Goal: Information Seeking & Learning: Understand process/instructions

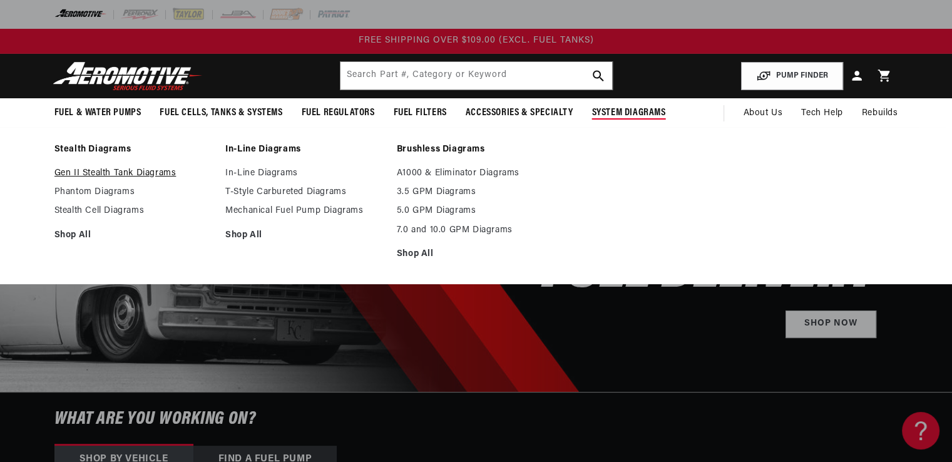
click at [142, 170] on link "Gen II Stealth Tank Diagrams" at bounding box center [133, 173] width 159 height 11
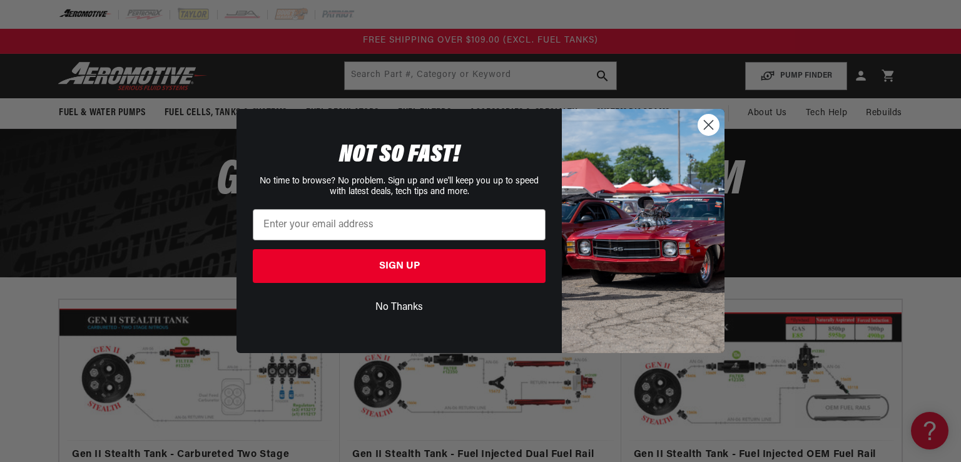
click at [708, 124] on icon "Close dialog" at bounding box center [709, 124] width 9 height 9
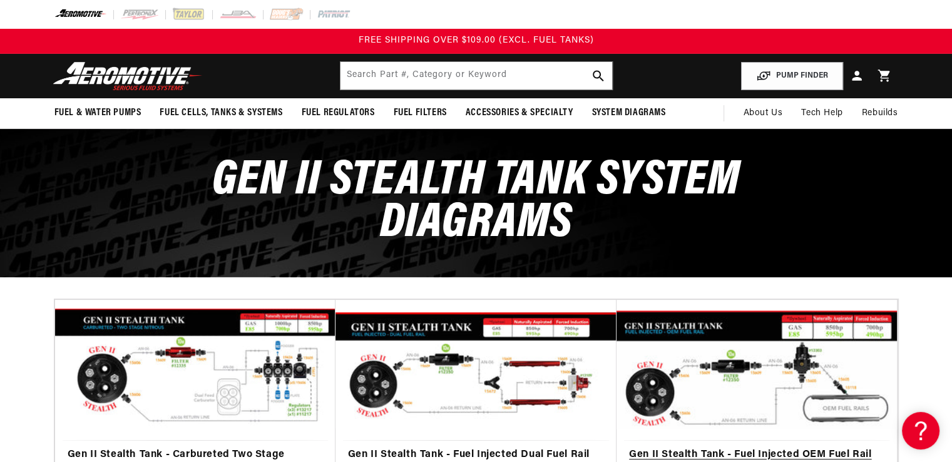
click at [769, 447] on link "Gen II Stealth Tank - Fuel Injected OEM Fuel Rail (200 lph and 340 lph)" at bounding box center [756, 463] width 255 height 32
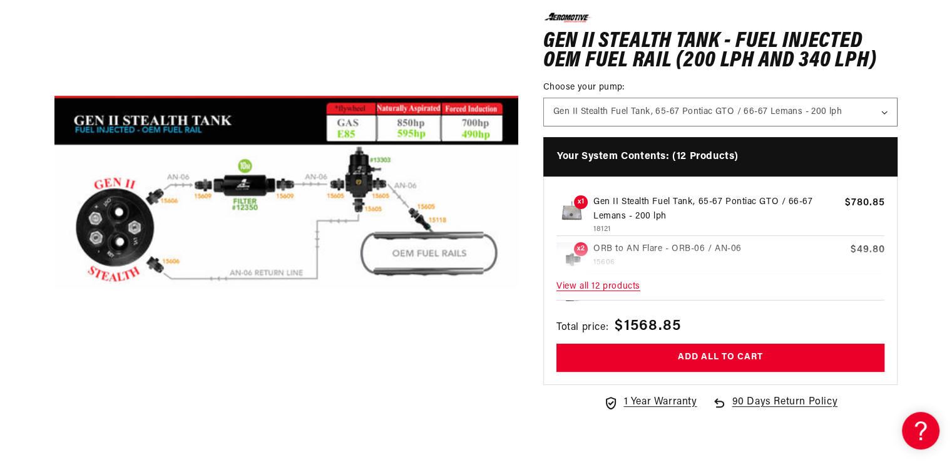
scroll to position [228, 0]
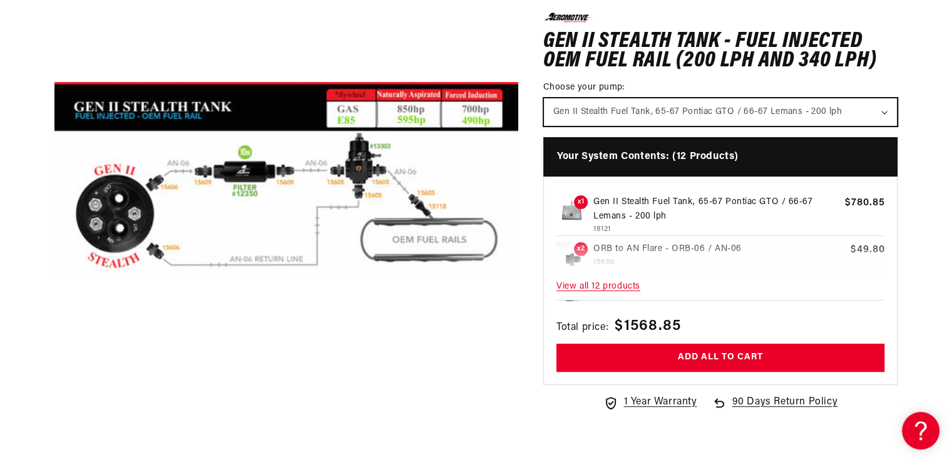
click at [886, 106] on select "Gen II Stealth Fuel Tank, 65-67 Pontiac GTO / 66-67 Lemans - 200 lph Gen II Ste…" at bounding box center [721, 112] width 354 height 28
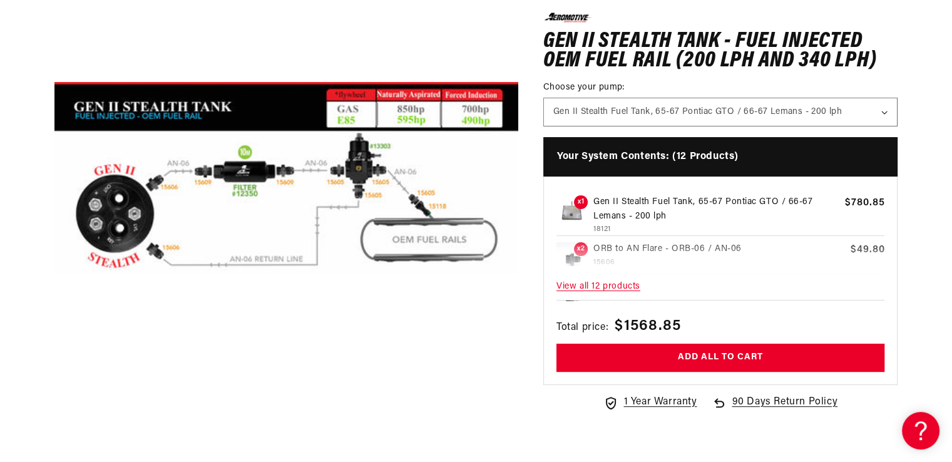
click at [895, 156] on section "0.0 star rating Write a review Gen II Stealth Tank - Fuel Injected OEM Fuel Rai…" at bounding box center [476, 247] width 906 height 629
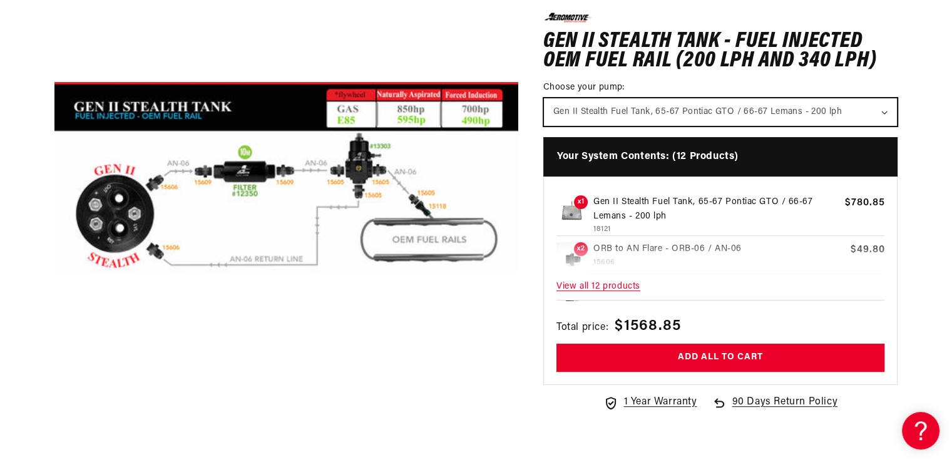
click at [889, 116] on select "Gen II Stealth Fuel Tank, 65-67 Pontiac GTO / 66-67 Lemans - 200 lph Gen II Ste…" at bounding box center [721, 112] width 354 height 28
click at [544, 98] on select "Gen II Stealth Fuel Tank, 65-67 Pontiac GTO / 66-67 Lemans - 200 lph Gen II Ste…" at bounding box center [721, 112] width 354 height 28
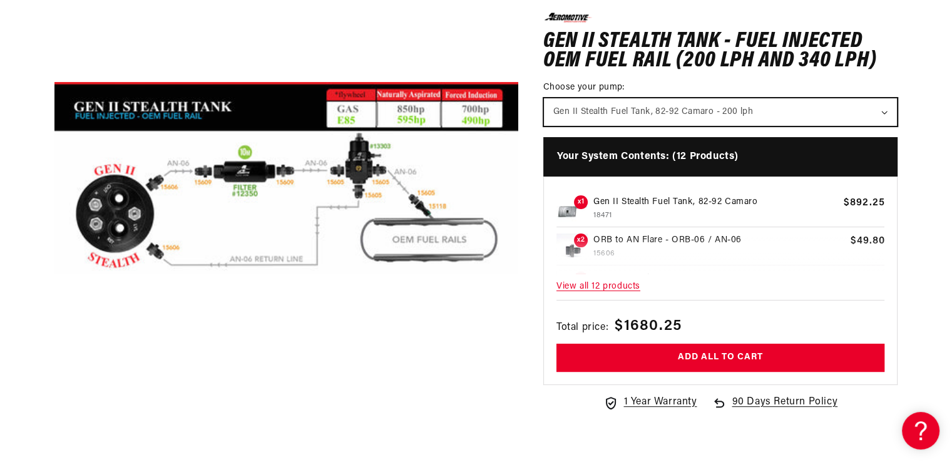
click at [884, 111] on select "Gen II Stealth Fuel Tank, 65-67 Pontiac GTO / 66-67 Lemans - 200 lph Gen II Ste…" at bounding box center [721, 112] width 354 height 28
select select "/products/gen-ii-stealth-fuel-tank-82-92-camaro"
click at [544, 98] on select "Gen II Stealth Fuel Tank, 65-67 Pontiac GTO / 66-67 Lemans - 200 lph Gen II Ste…" at bounding box center [721, 112] width 354 height 28
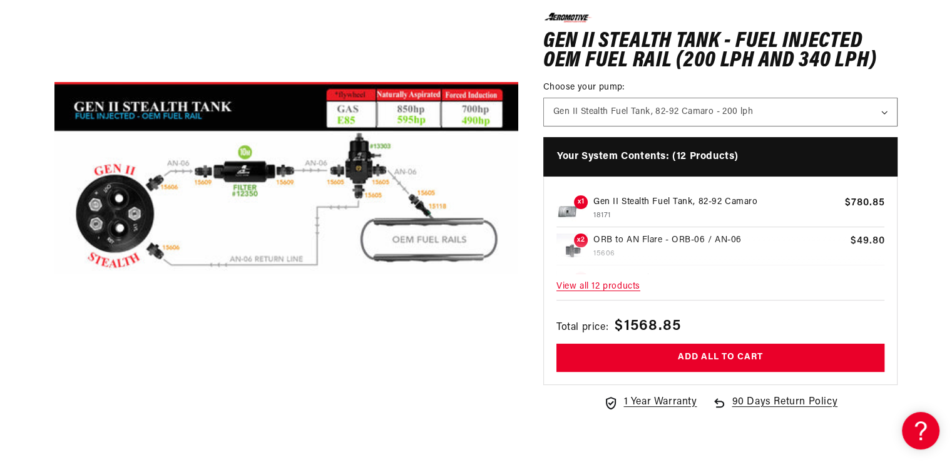
drag, startPoint x: 635, startPoint y: 280, endPoint x: 618, endPoint y: 284, distance: 16.7
click at [617, 290] on span "View all 12 products" at bounding box center [720, 286] width 329 height 27
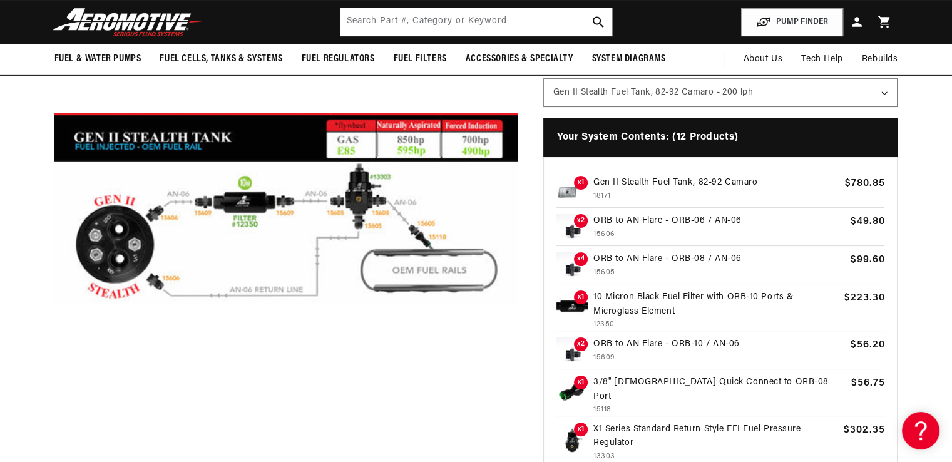
scroll to position [186, 0]
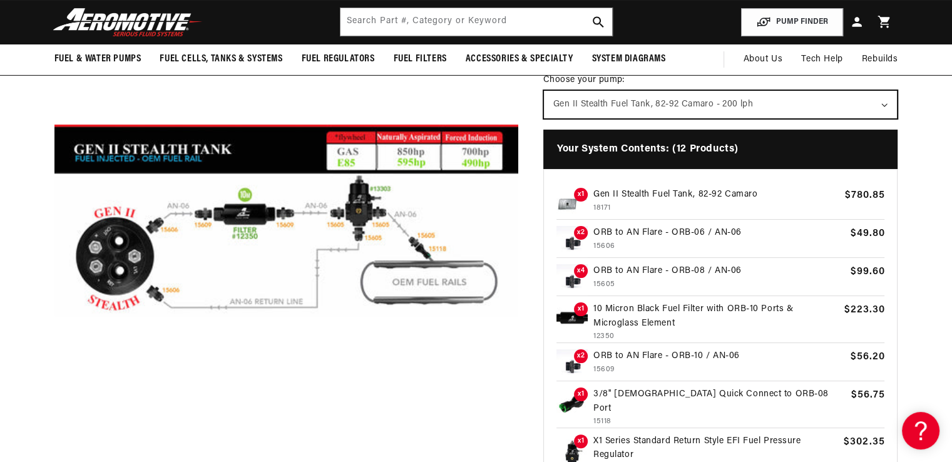
click at [885, 109] on select "Gen II Stealth Fuel Tank, 65-67 Pontiac GTO / 66-67 Lemans - 200 lph Gen II Ste…" at bounding box center [721, 104] width 354 height 28
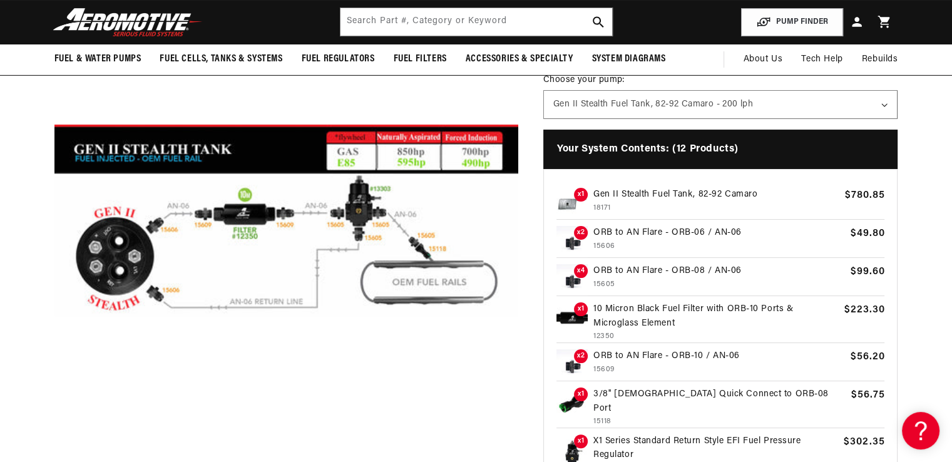
drag, startPoint x: 897, startPoint y: 332, endPoint x: 900, endPoint y: 397, distance: 65.1
click at [900, 397] on section "0.0 star rating Write a review Gen II Stealth Tank - Fuel Injected OEM Fuel Rai…" at bounding box center [476, 290] width 906 height 629
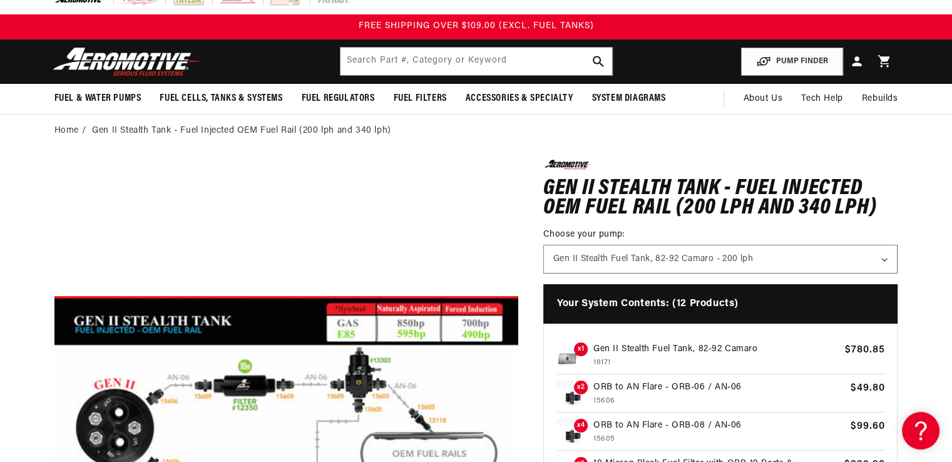
scroll to position [12, 0]
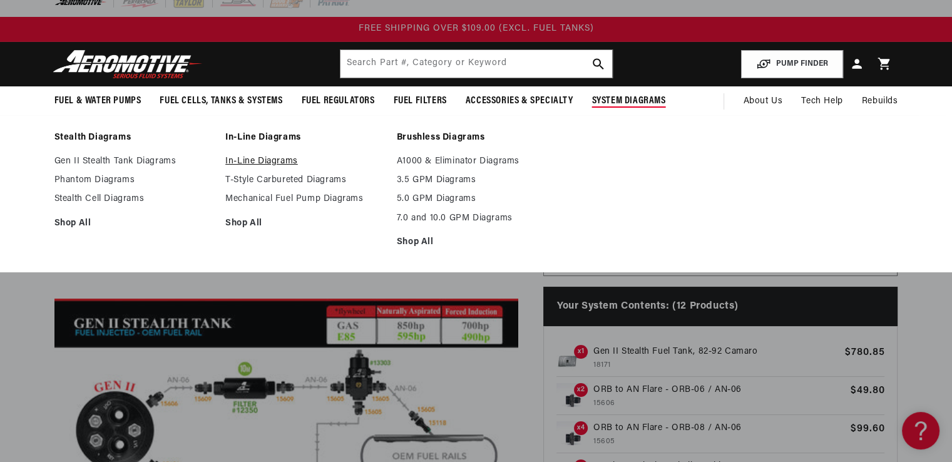
click at [267, 161] on link "In-Line Diagrams" at bounding box center [304, 161] width 159 height 11
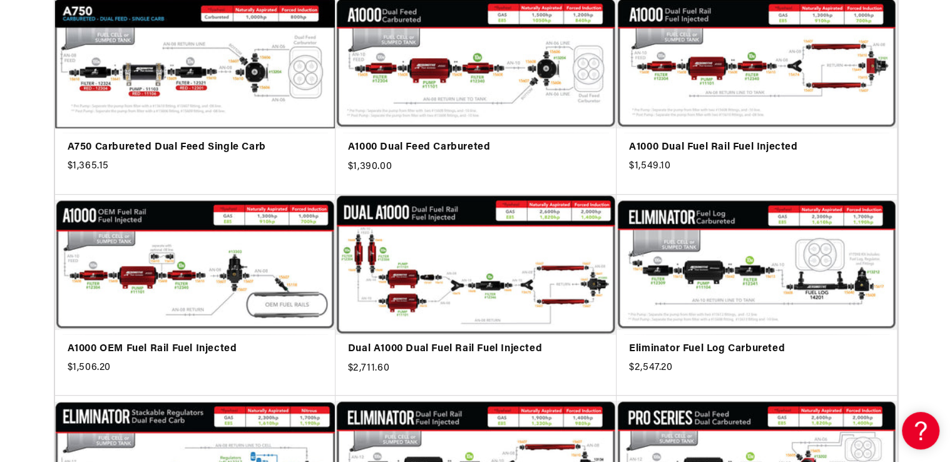
scroll to position [501, 0]
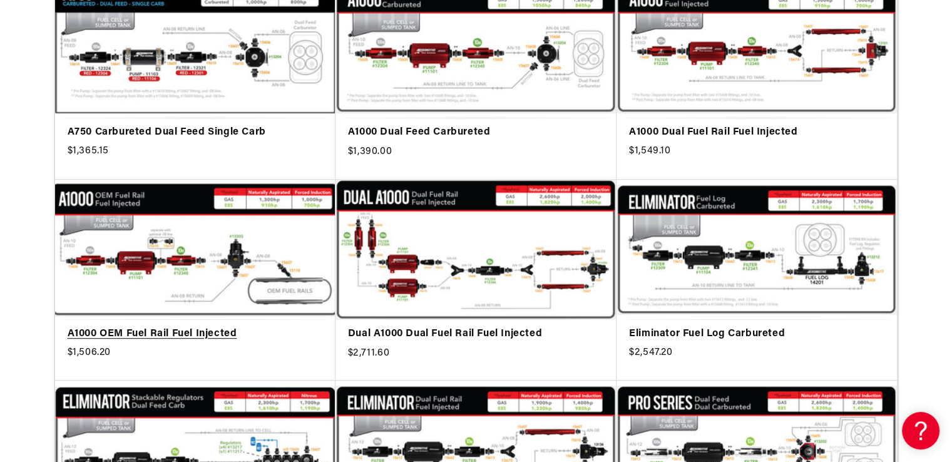
click at [196, 326] on link "A1000 OEM Fuel Rail Fuel Injected" at bounding box center [195, 334] width 255 height 16
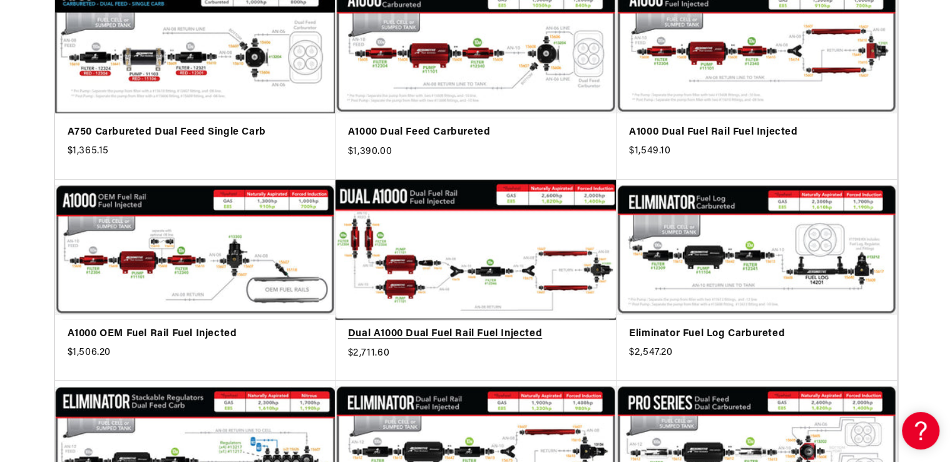
click at [456, 326] on link "Dual A1000 Dual Fuel Rail Fuel Injected" at bounding box center [476, 334] width 256 height 16
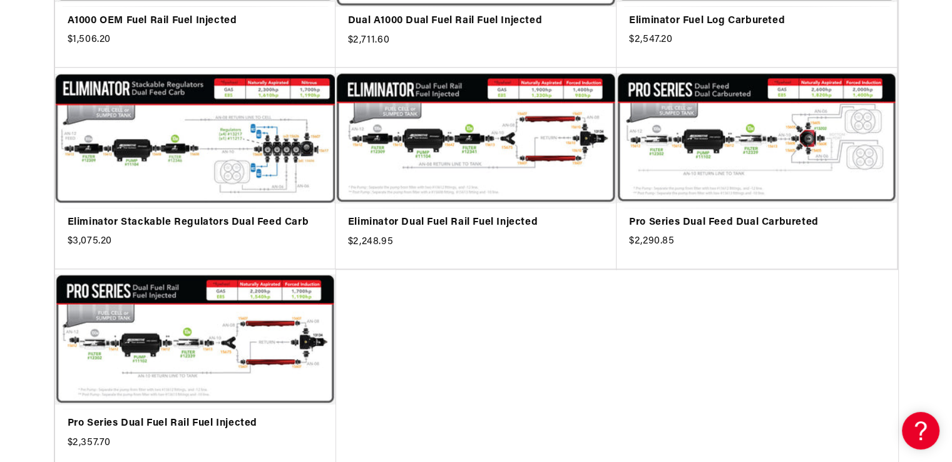
scroll to position [885, 0]
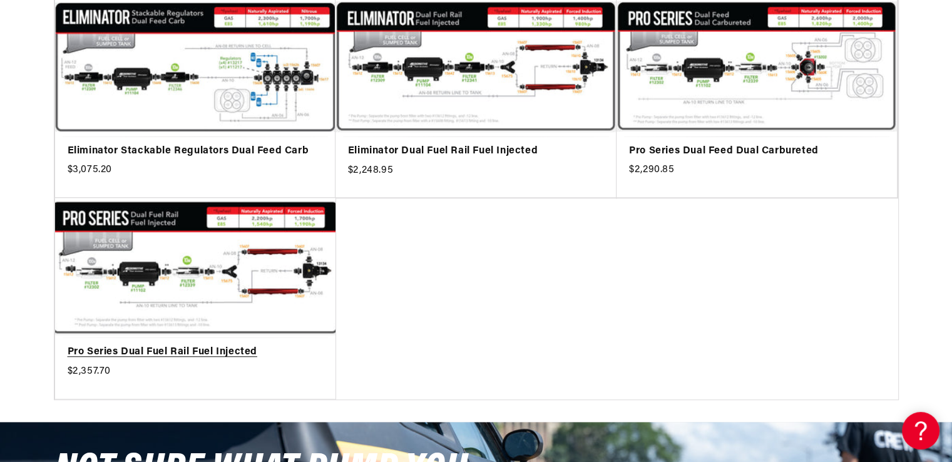
click at [213, 344] on link "Pro Series Dual Fuel Rail Fuel Injected" at bounding box center [195, 352] width 255 height 16
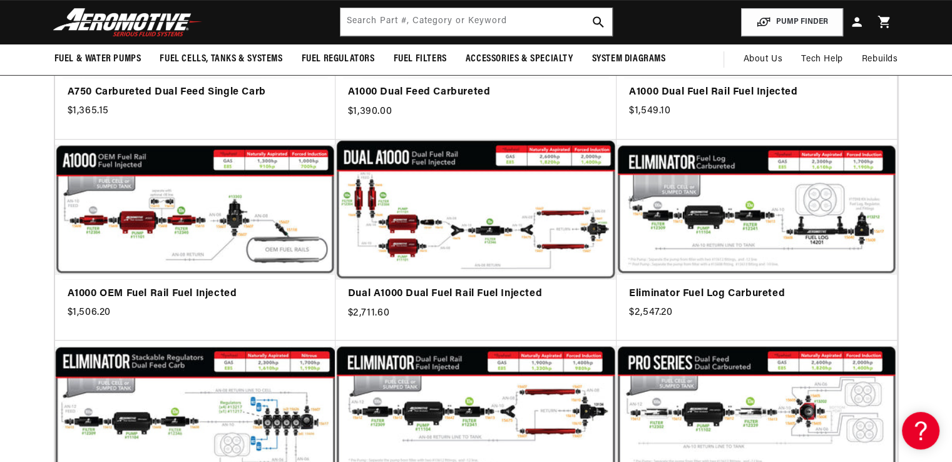
scroll to position [0, 0]
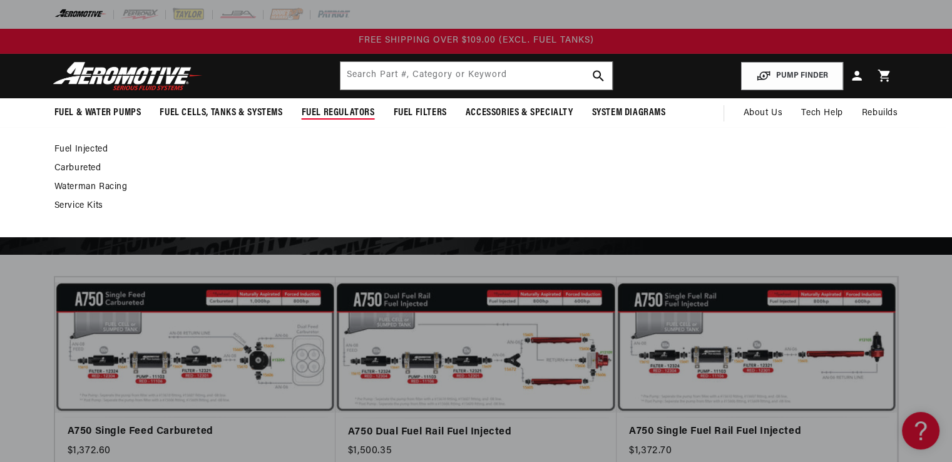
click at [325, 113] on span "Fuel Regulators" at bounding box center [338, 112] width 73 height 13
click at [72, 151] on link "Fuel Injected" at bounding box center [469, 149] width 831 height 11
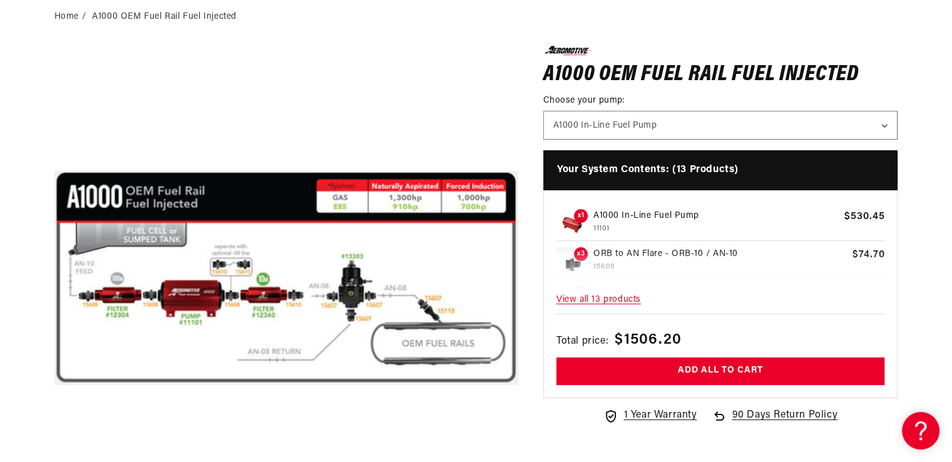
scroll to position [133, 0]
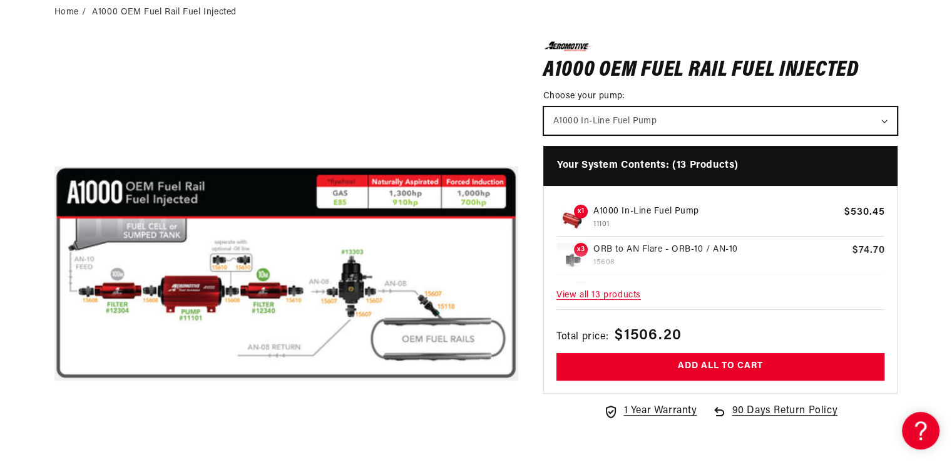
click at [883, 121] on select "A1000 In-Line Fuel Pump" at bounding box center [721, 121] width 354 height 28
click at [889, 111] on select "A1000 In-Line Fuel Pump" at bounding box center [721, 121] width 354 height 28
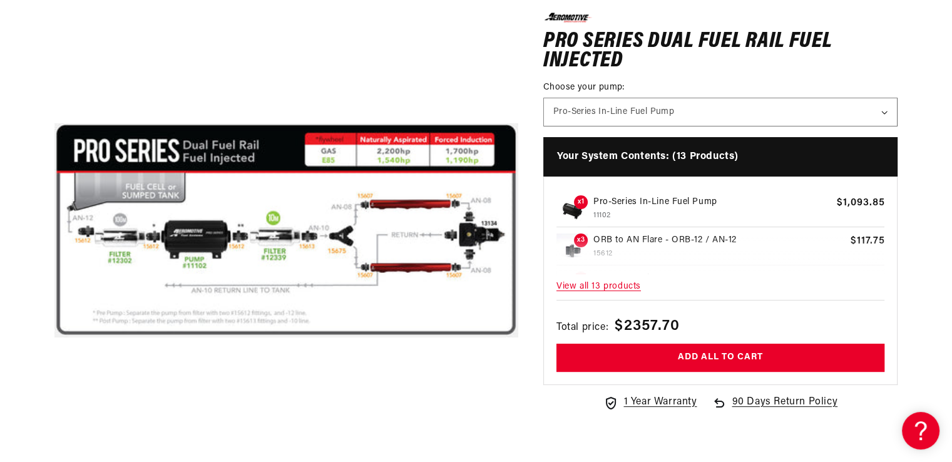
scroll to position [180, 0]
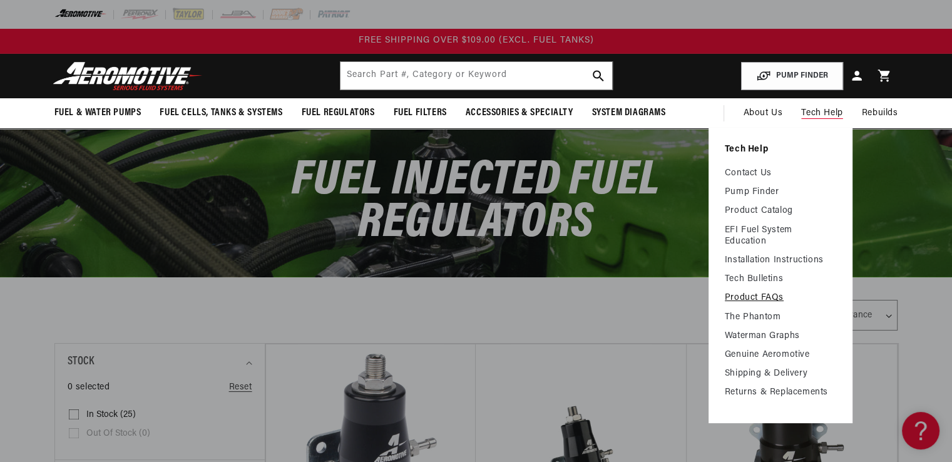
click at [769, 301] on link "Product FAQs" at bounding box center [780, 297] width 111 height 11
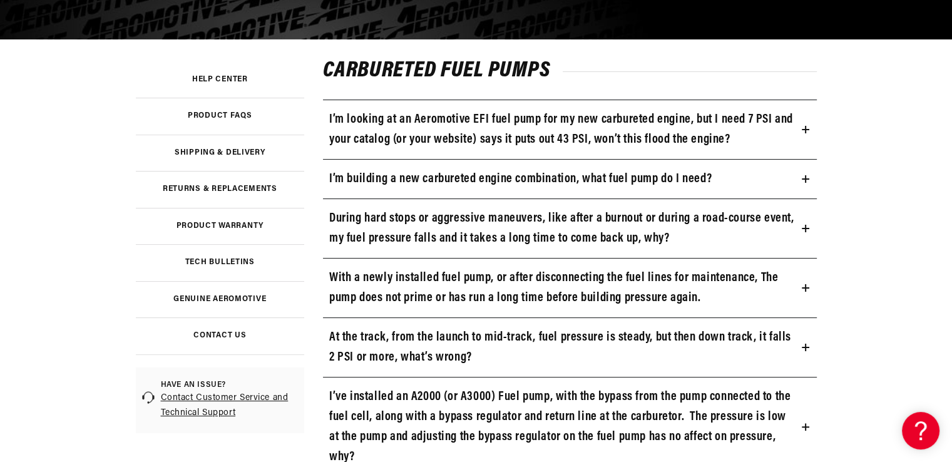
scroll to position [260, 0]
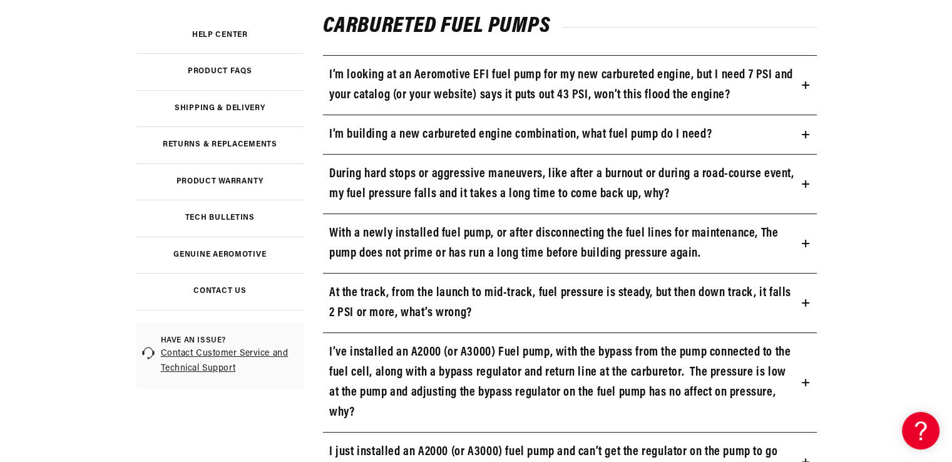
click at [802, 181] on icon at bounding box center [806, 184] width 8 height 8
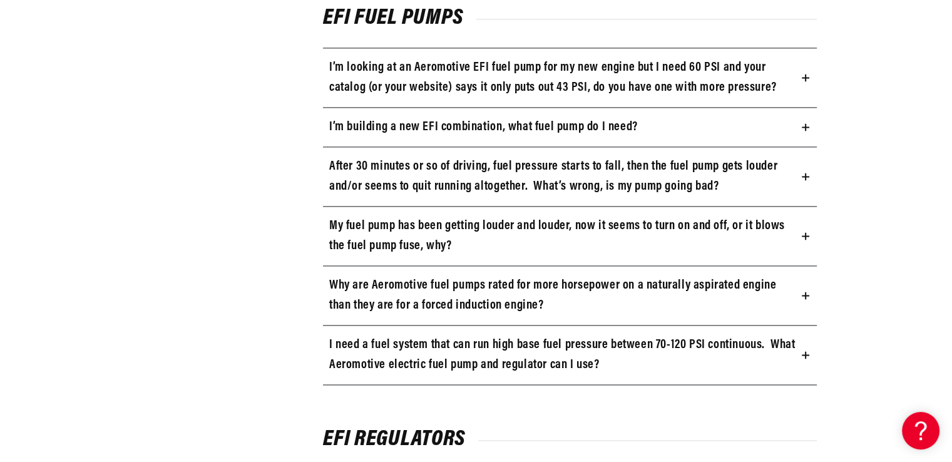
scroll to position [1726, 0]
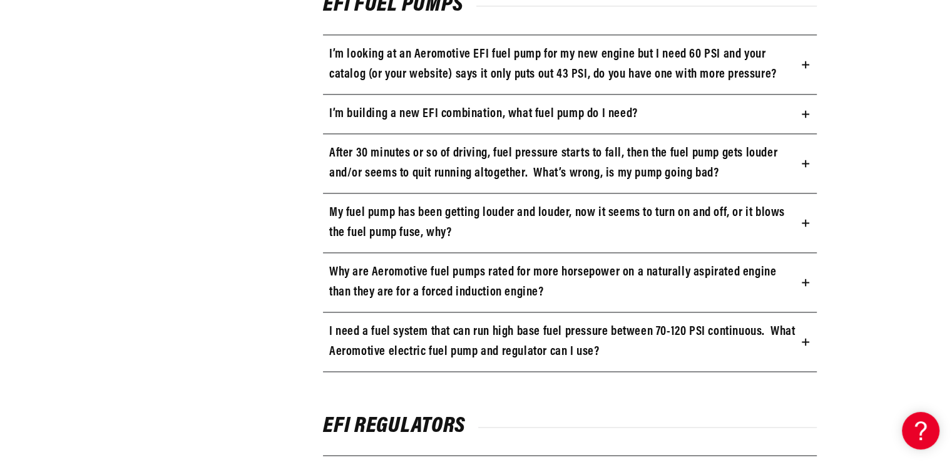
click at [805, 56] on summary "I’m looking at an Aeromotive EFI fuel pump for my new engine but I need 60 PSI …" at bounding box center [570, 64] width 494 height 59
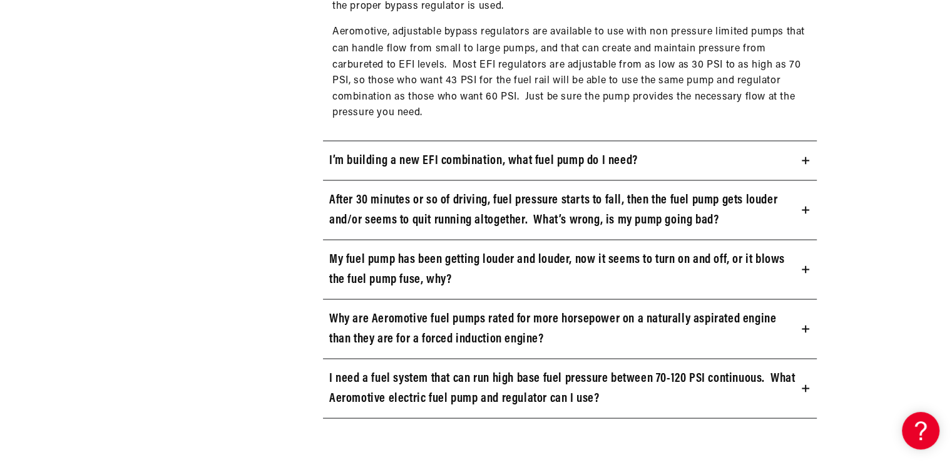
scroll to position [2356, 0]
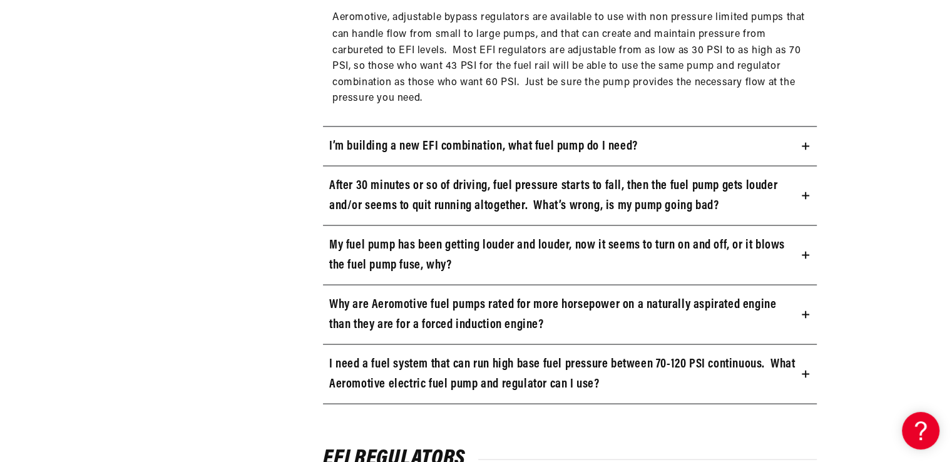
click at [804, 198] on summary "After 30 minutes or so of driving, fuel pressure starts to fall, then the fuel …" at bounding box center [570, 195] width 494 height 59
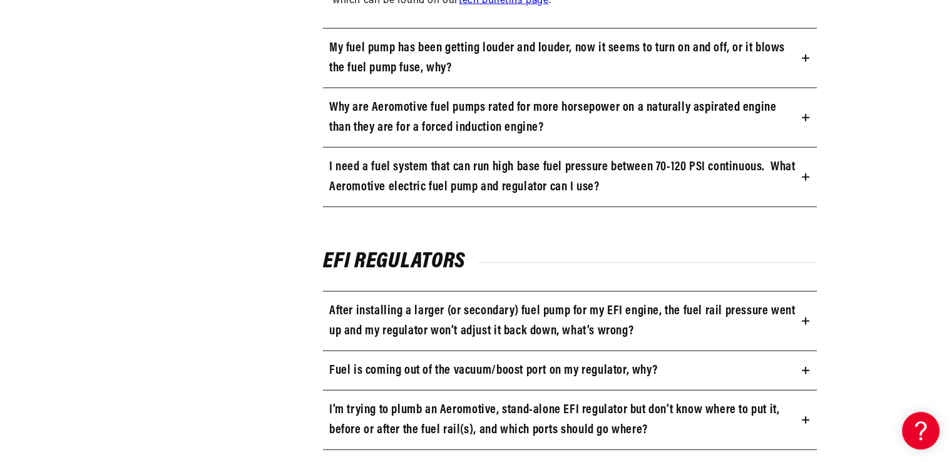
scroll to position [3027, 0]
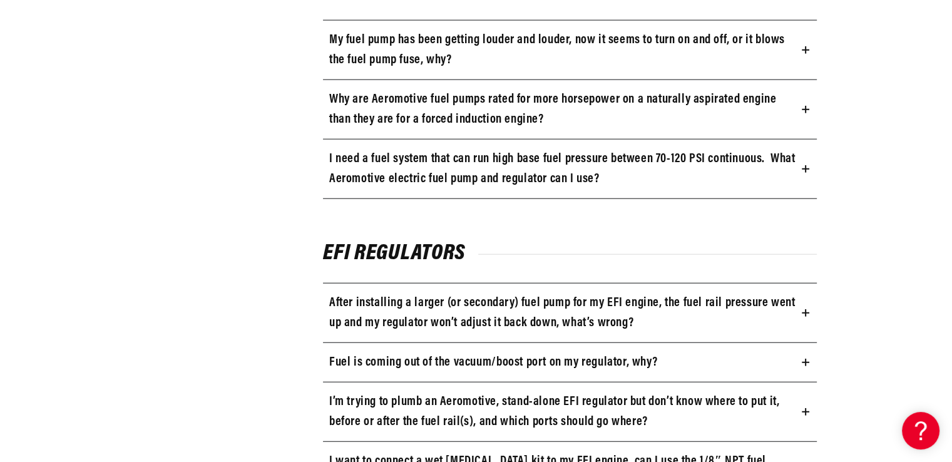
click at [802, 169] on icon at bounding box center [806, 169] width 8 height 0
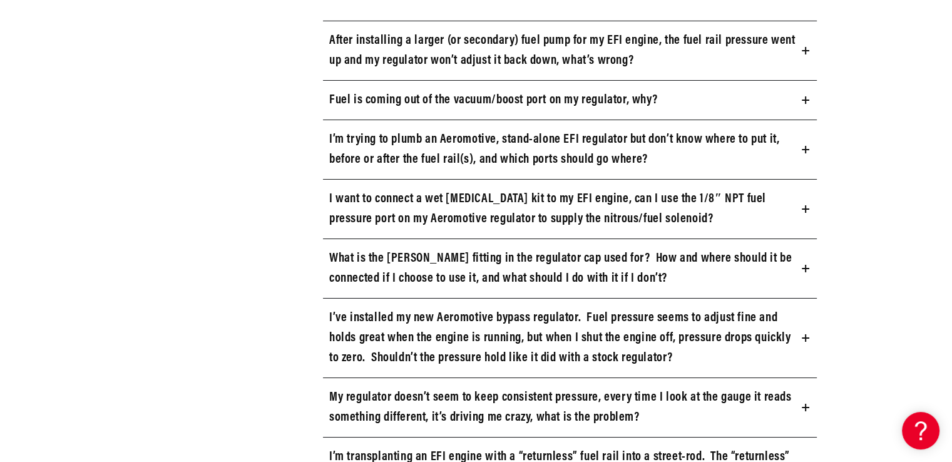
scroll to position [4571, 0]
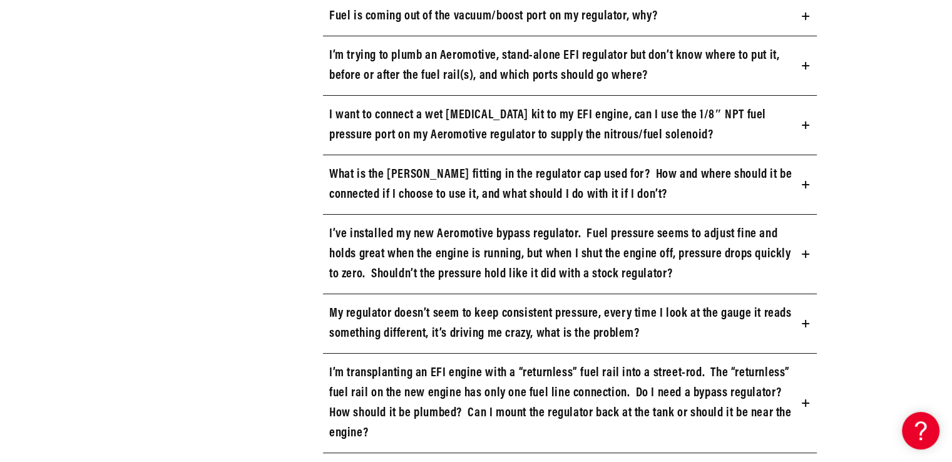
click at [530, 74] on h3 "I’m trying to plumb an Aeromotive, stand-alone EFI regulator but don’t know whe…" at bounding box center [563, 66] width 468 height 40
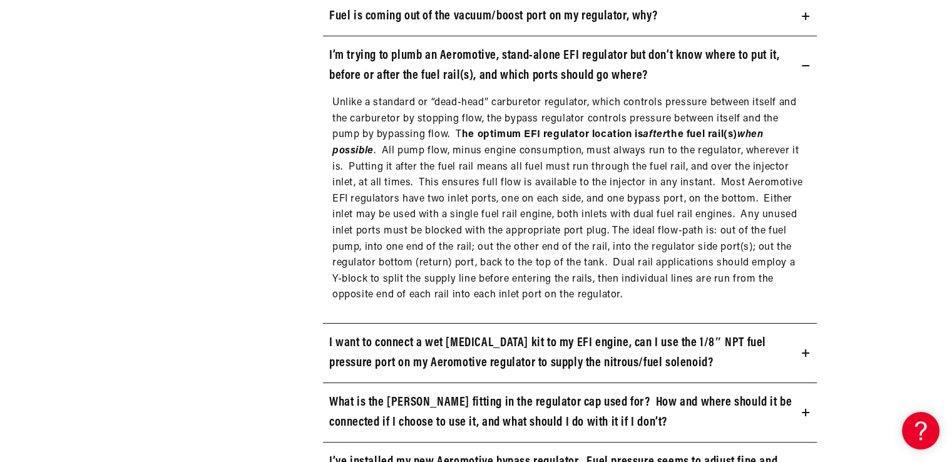
drag, startPoint x: 716, startPoint y: 389, endPoint x: 609, endPoint y: 404, distance: 108.1
drag, startPoint x: 609, startPoint y: 404, endPoint x: 805, endPoint y: 415, distance: 196.2
click at [802, 413] on summary "What is the [PERSON_NAME] fitting in the regulator cap used for? How and where …" at bounding box center [570, 412] width 494 height 59
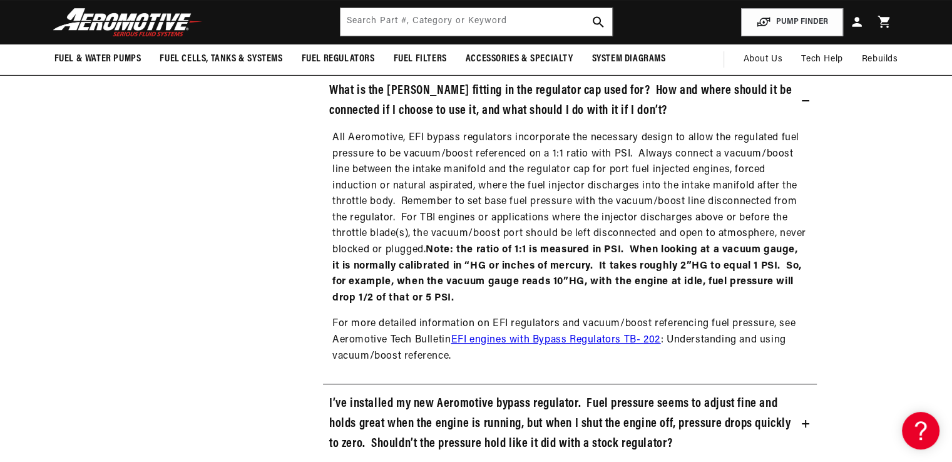
scroll to position [4864, 0]
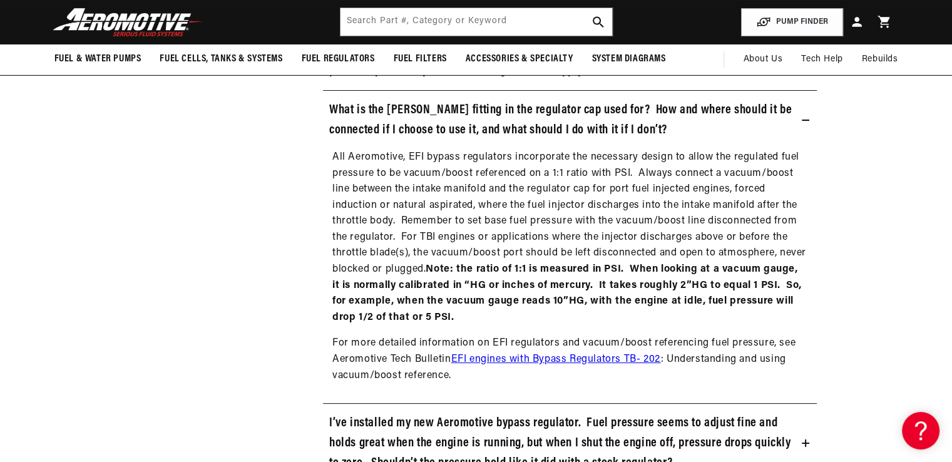
click at [601, 354] on link "EFI engines with Bypass Regulators TB- 202" at bounding box center [556, 359] width 210 height 10
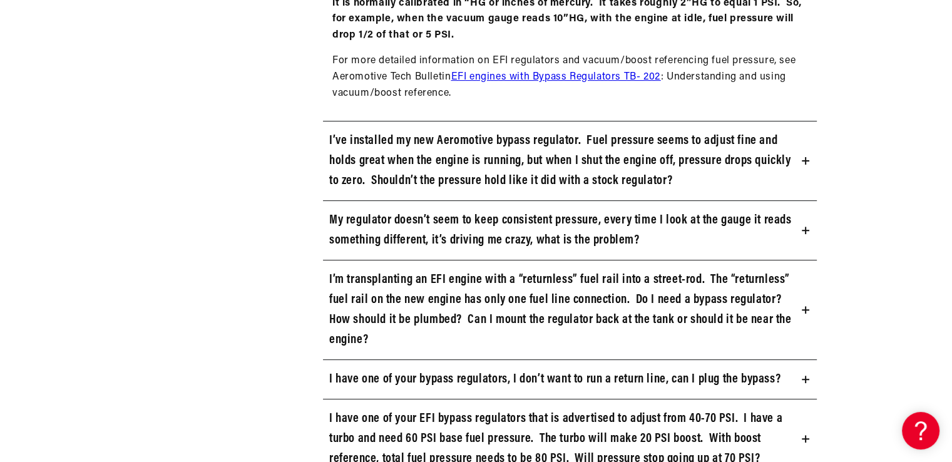
scroll to position [5205, 0]
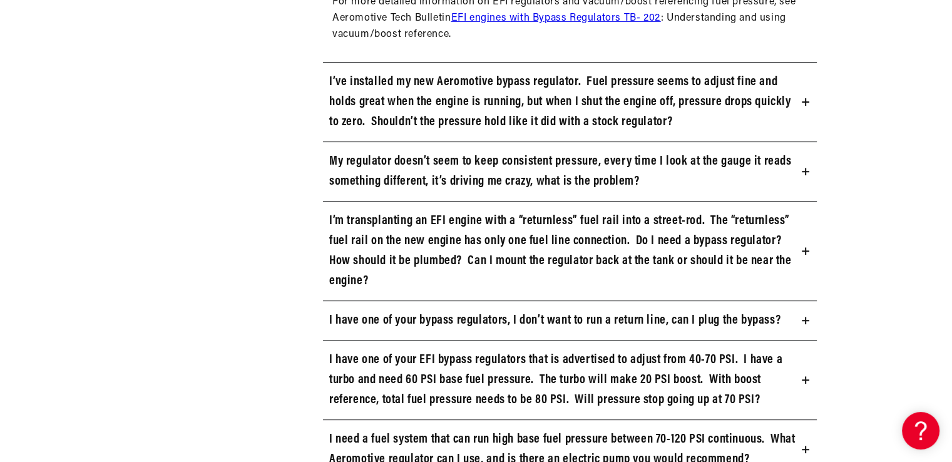
click at [802, 99] on icon at bounding box center [806, 102] width 8 height 8
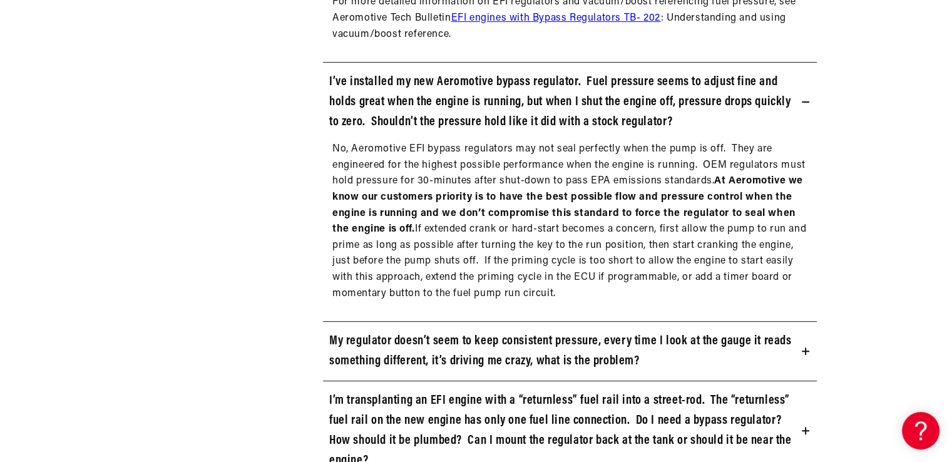
click at [802, 99] on icon at bounding box center [806, 102] width 8 height 8
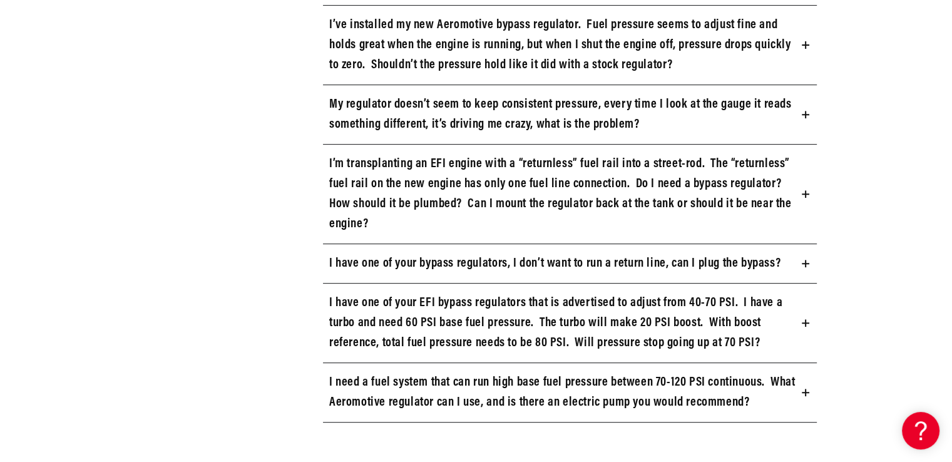
scroll to position [5271, 0]
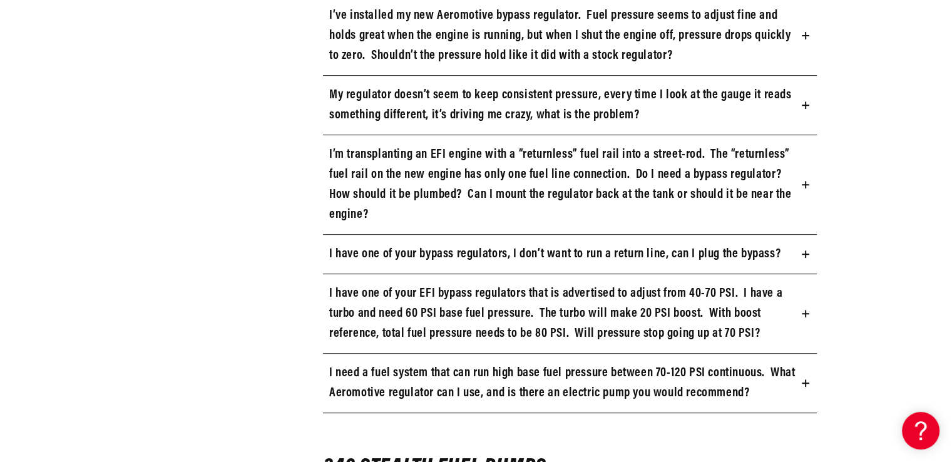
click at [794, 247] on summary "I have one of your bypass regulators, I don’t want to run a return line, can I …" at bounding box center [570, 254] width 494 height 39
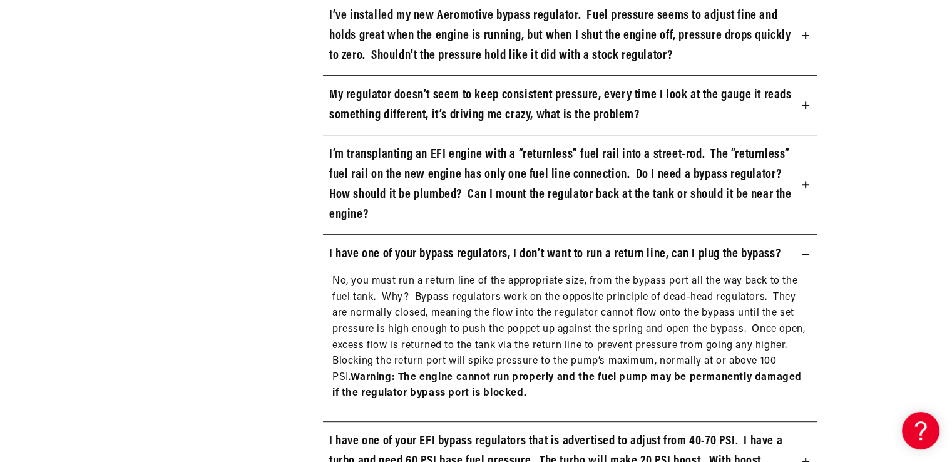
click at [794, 247] on summary "I have one of your bypass regulators, I don’t want to run a return line, can I …" at bounding box center [570, 254] width 494 height 39
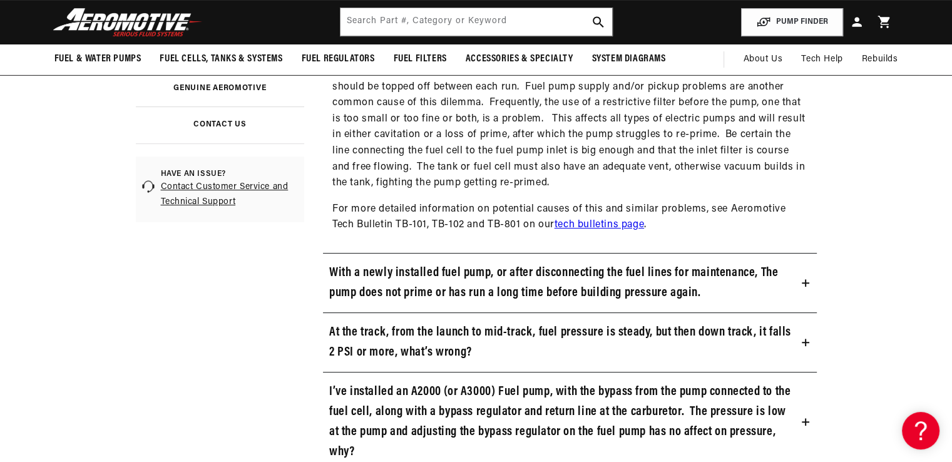
scroll to position [0, 0]
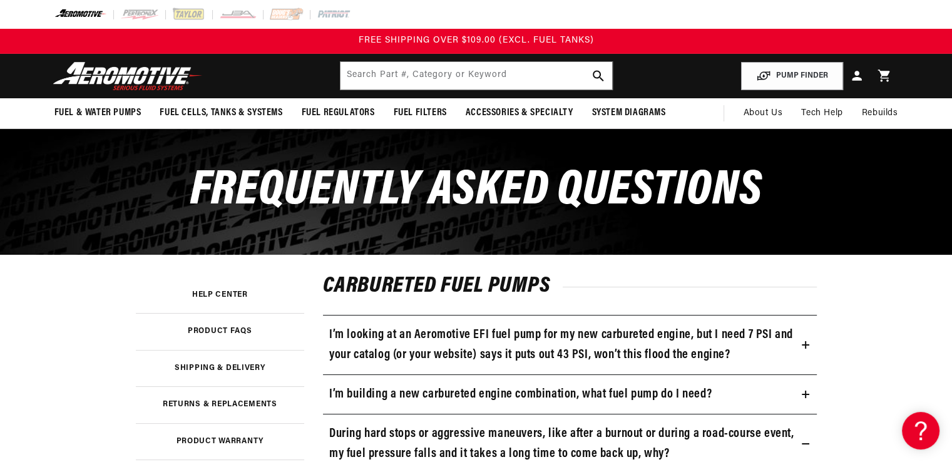
drag, startPoint x: 918, startPoint y: 63, endPoint x: 902, endPoint y: -54, distance: 118.2
click at [902, 0] on html "Skip to content Your cart Your cart is empty Loading... You may also like Subto…" at bounding box center [476, 231] width 952 height 462
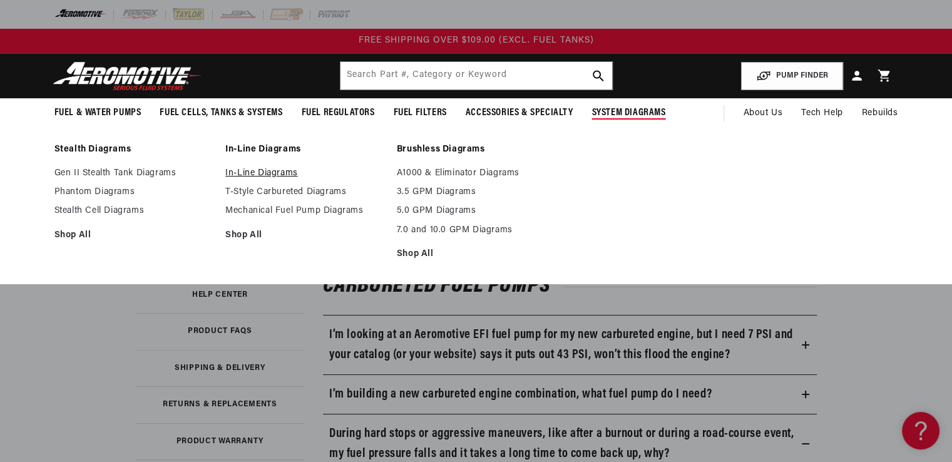
click at [260, 172] on link "In-Line Diagrams" at bounding box center [304, 173] width 159 height 11
